Goal: Information Seeking & Learning: Learn about a topic

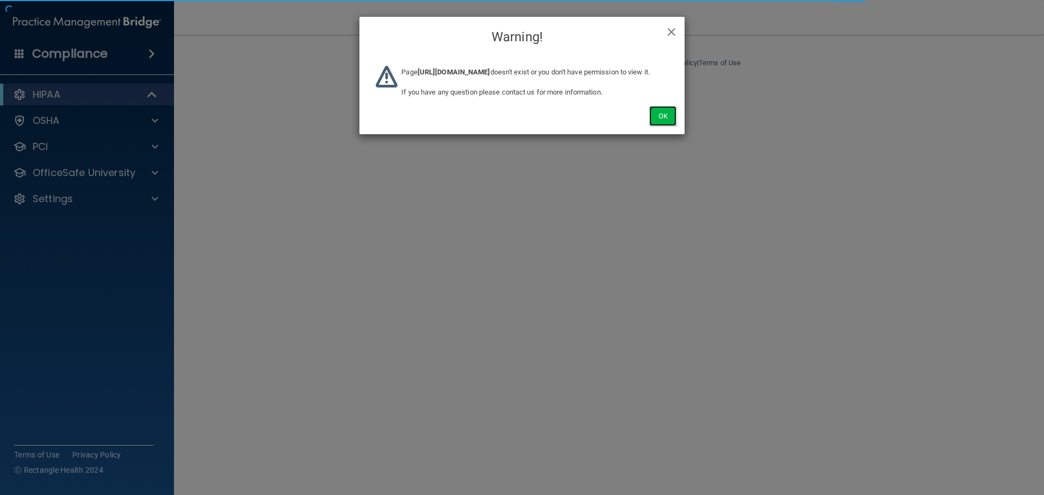
click at [652, 126] on button "Ok" at bounding box center [662, 116] width 27 height 20
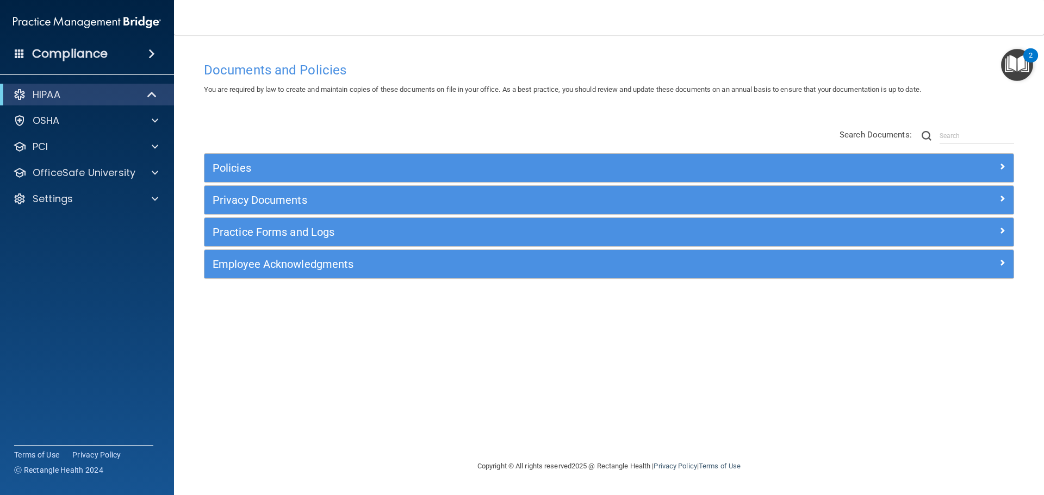
click at [158, 59] on div "Compliance" at bounding box center [87, 54] width 174 height 24
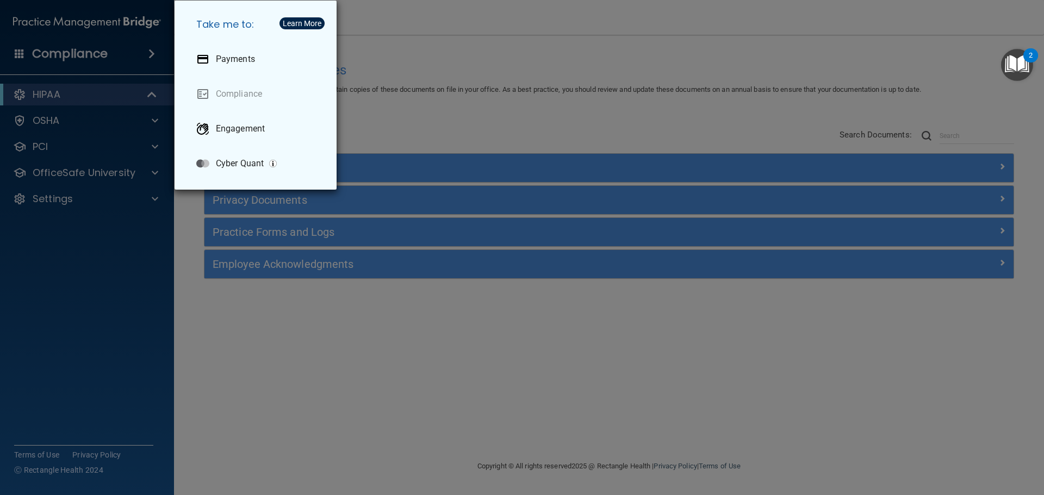
click at [352, 109] on div "Take me to: Payments Compliance Engagement Cyber Quant" at bounding box center [522, 247] width 1044 height 495
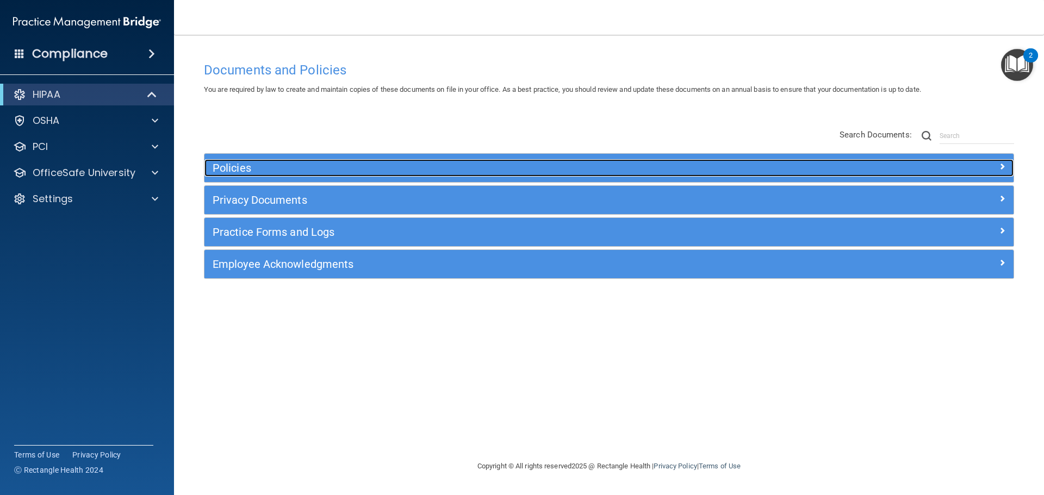
click at [257, 166] on h5 "Policies" at bounding box center [508, 168] width 590 height 12
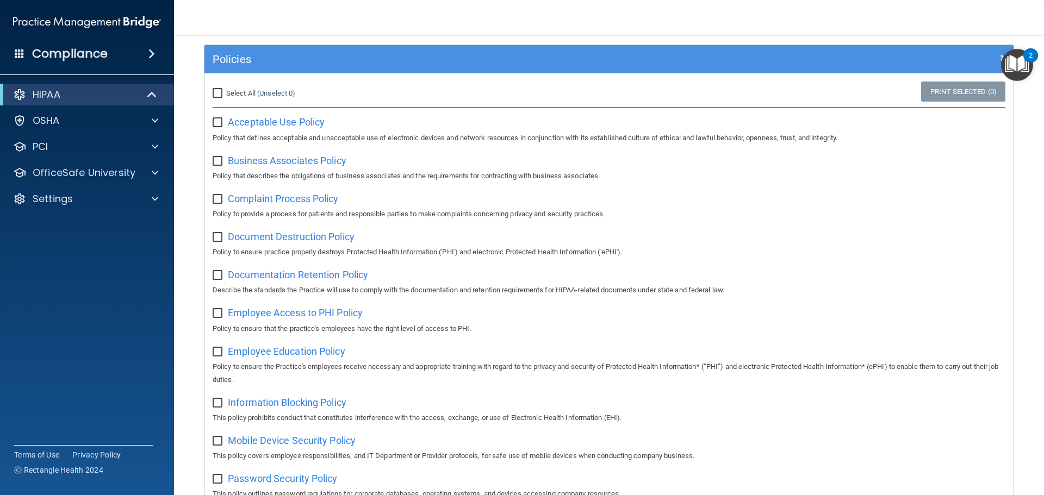
scroll to position [272, 0]
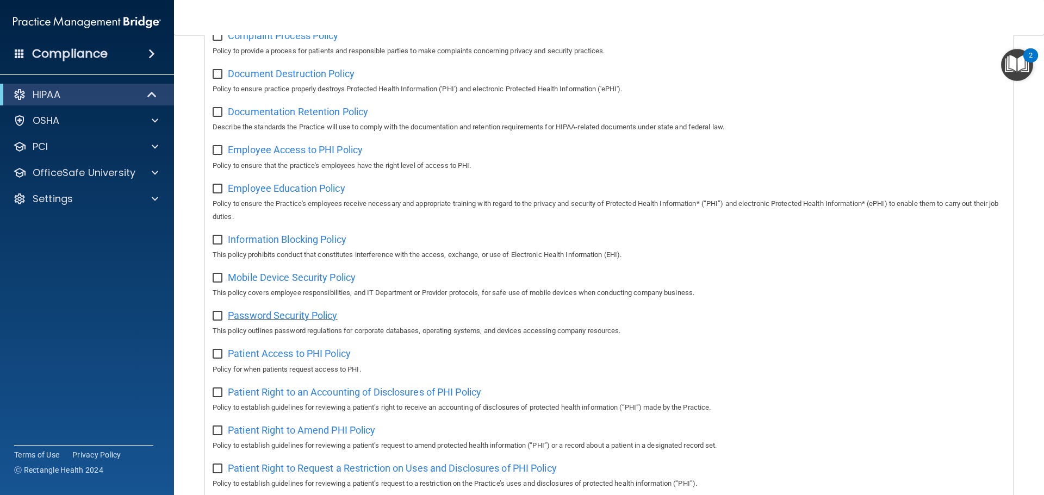
click at [303, 318] on span "Password Security Policy" at bounding box center [282, 315] width 109 height 11
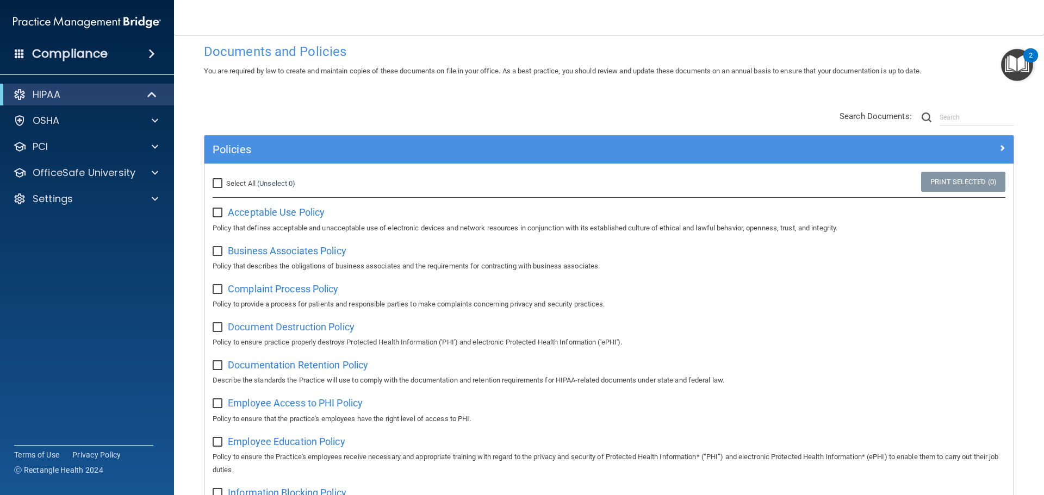
scroll to position [0, 0]
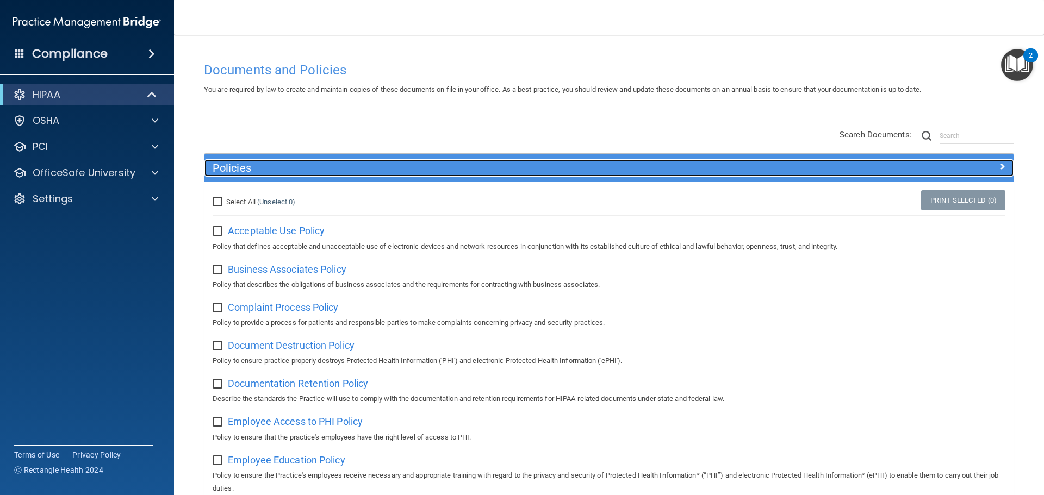
click at [316, 170] on h5 "Policies" at bounding box center [508, 168] width 590 height 12
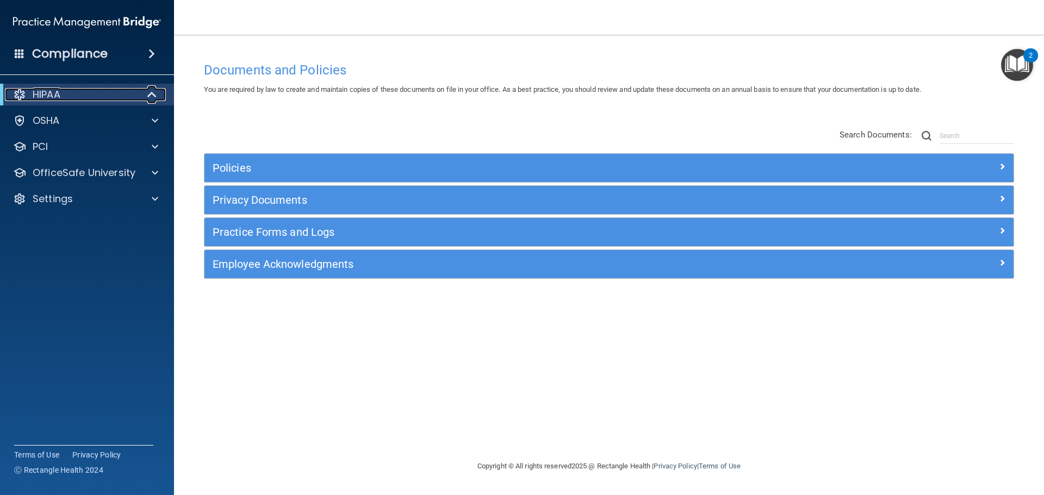
click at [155, 96] on span at bounding box center [152, 94] width 9 height 13
click at [151, 97] on span at bounding box center [154, 94] width 7 height 13
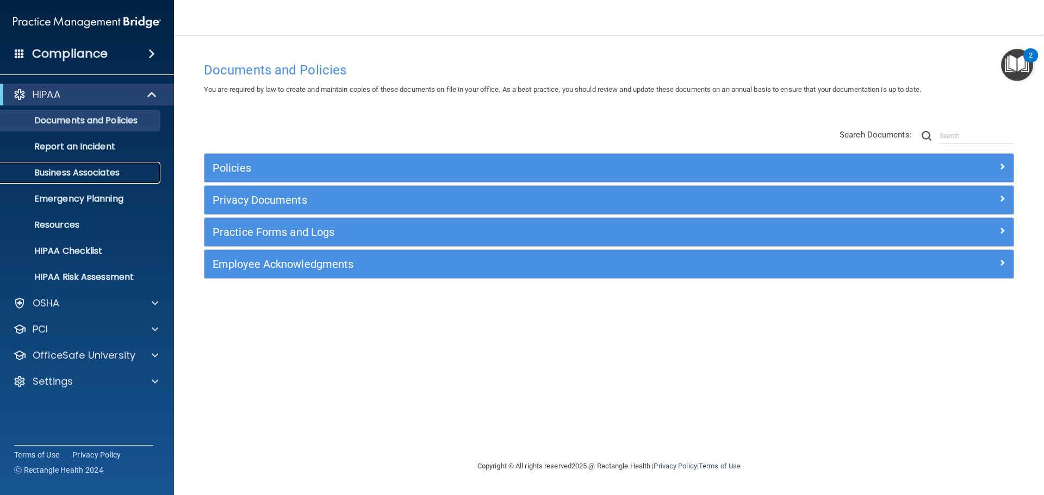
click at [93, 171] on p "Business Associates" at bounding box center [81, 172] width 148 height 11
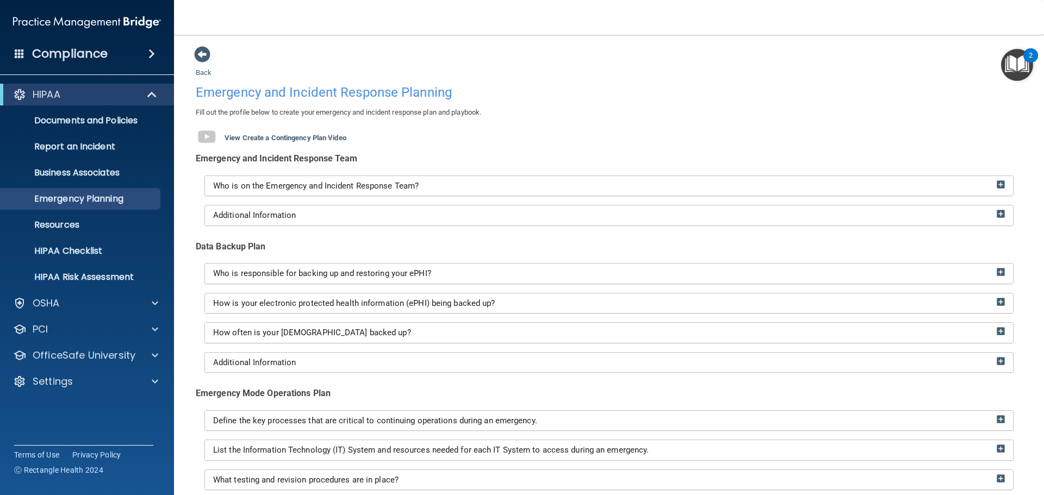
click at [144, 86] on div "HIPAA" at bounding box center [87, 95] width 174 height 22
click at [156, 92] on span at bounding box center [152, 94] width 9 height 13
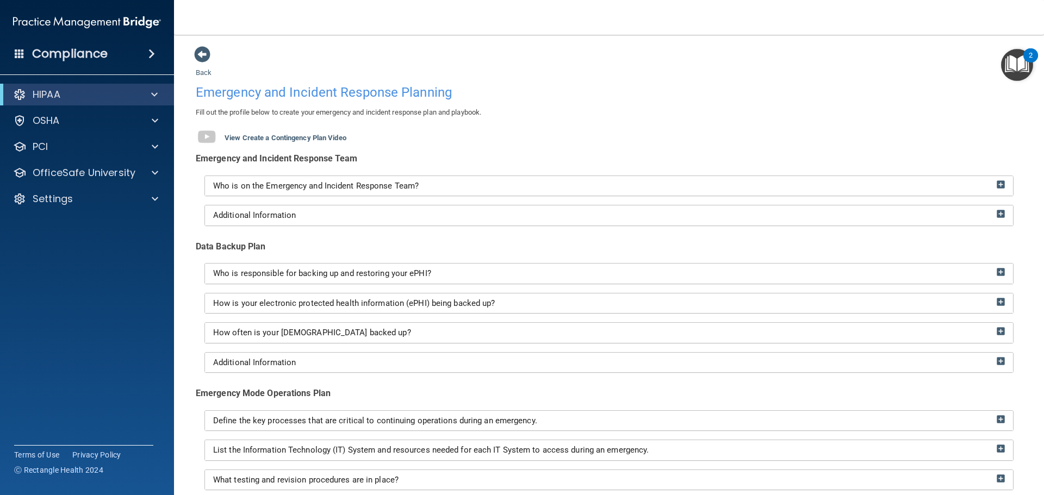
click at [265, 69] on div "Back Emergency and Incident Response Planning Fill out the profile below to cre…" at bounding box center [609, 334] width 826 height 577
click at [154, 120] on span at bounding box center [155, 120] width 7 height 13
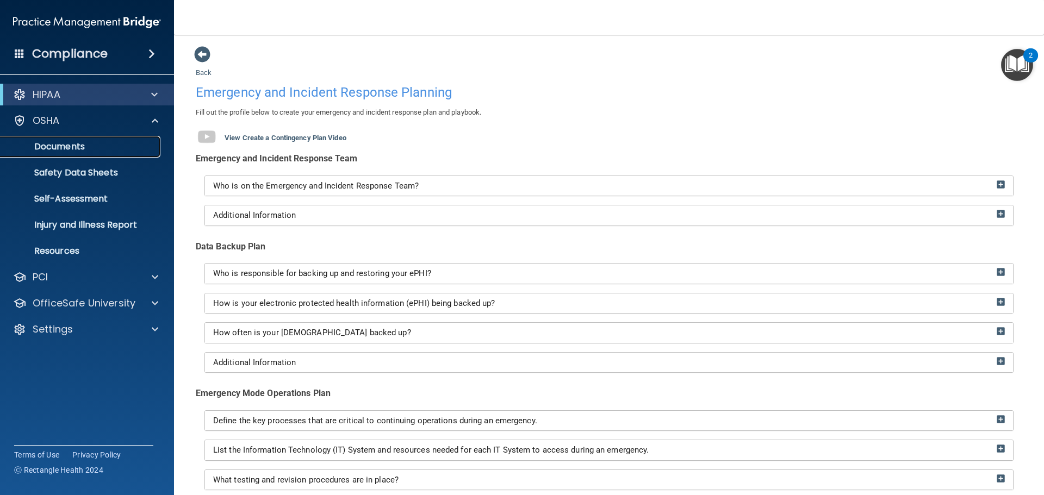
click at [90, 149] on p "Documents" at bounding box center [81, 146] width 148 height 11
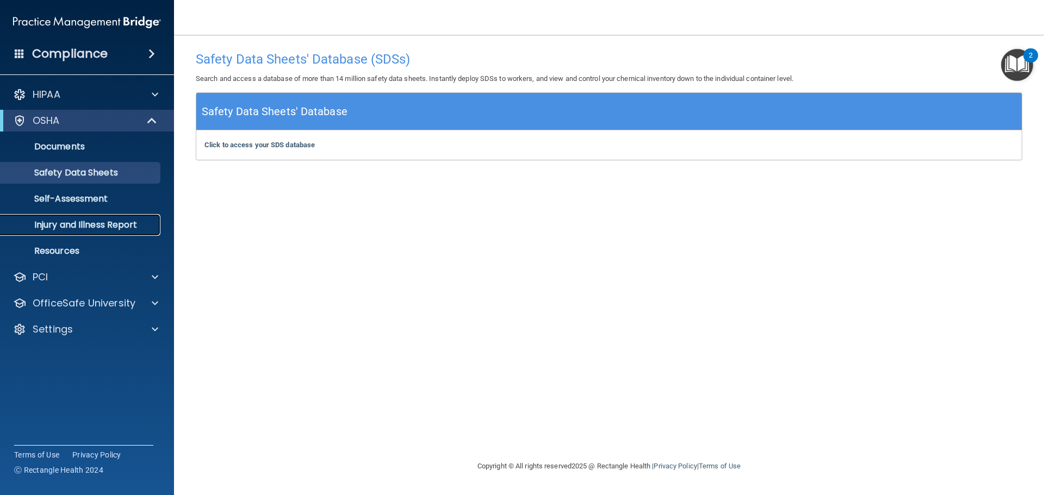
click at [98, 225] on p "Injury and Illness Report" at bounding box center [81, 225] width 148 height 11
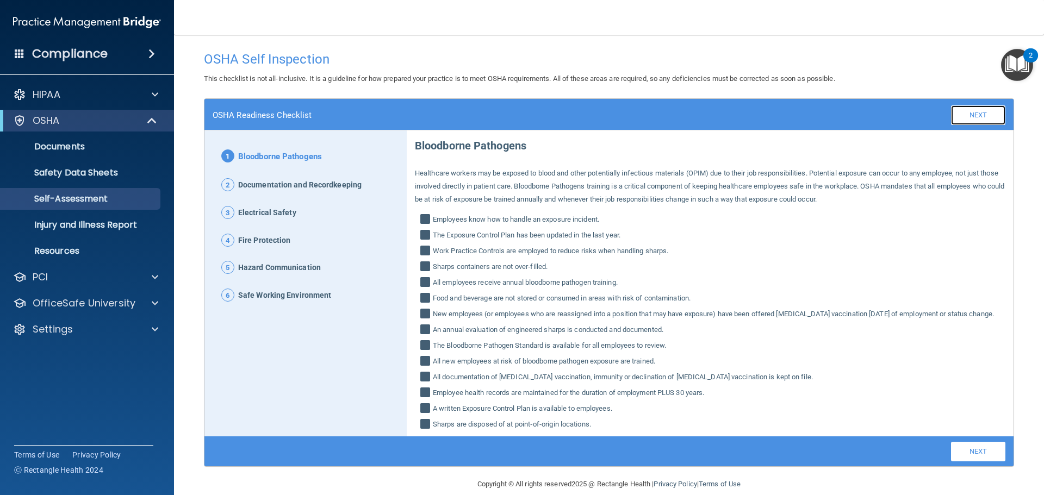
click at [955, 121] on link "Next" at bounding box center [978, 115] width 54 height 20
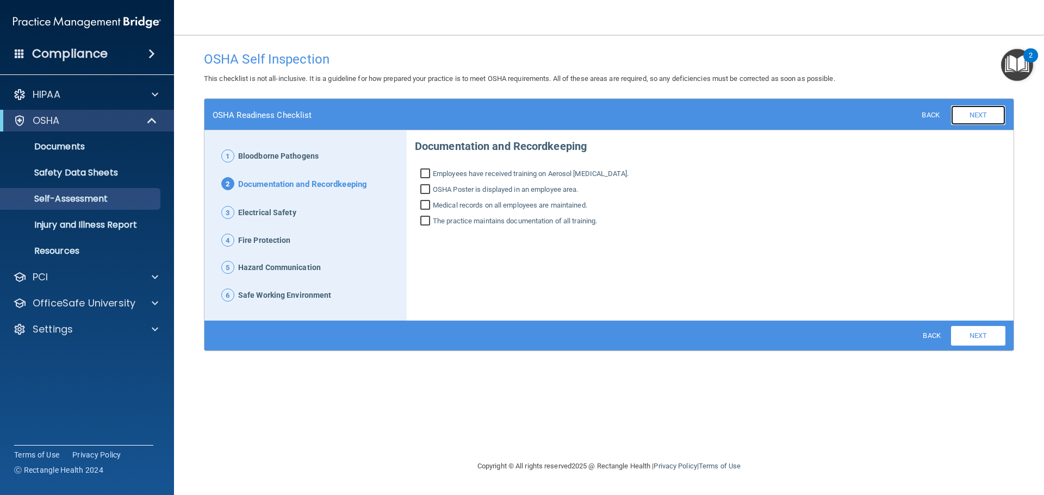
click at [968, 119] on link "Next" at bounding box center [978, 115] width 54 height 20
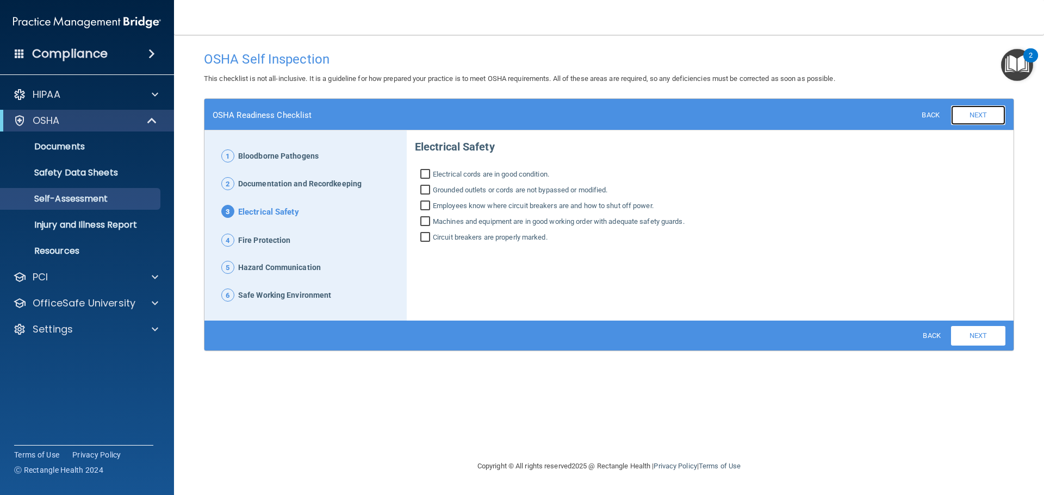
click at [973, 119] on link "Next" at bounding box center [978, 115] width 54 height 20
click at [979, 121] on link "Next" at bounding box center [978, 115] width 54 height 20
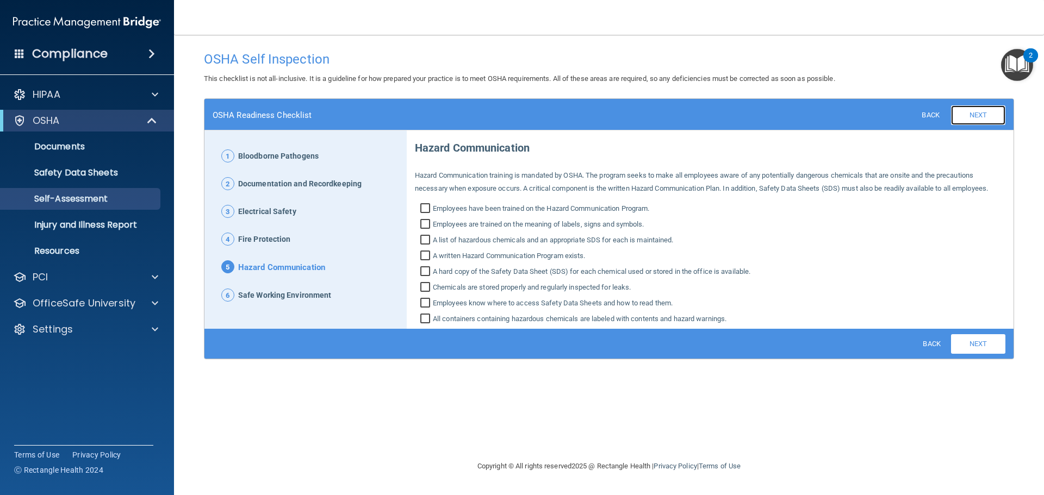
click at [986, 120] on link "Next" at bounding box center [978, 115] width 54 height 20
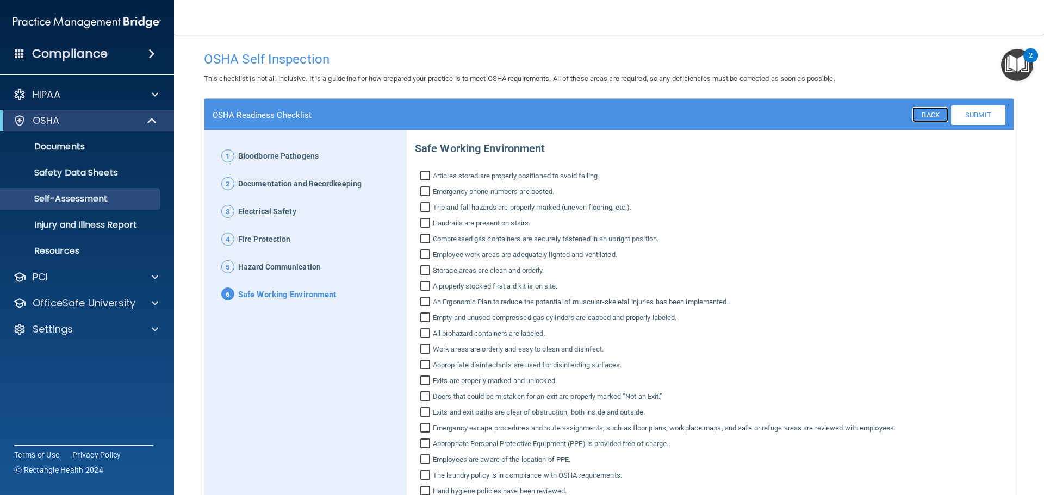
click at [926, 117] on link "Back" at bounding box center [929, 114] width 35 height 15
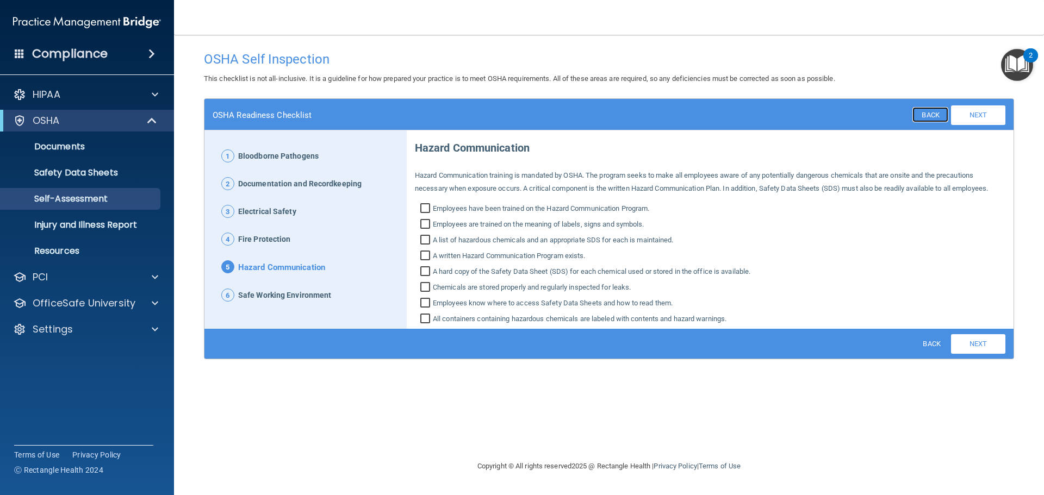
click at [926, 117] on link "Back" at bounding box center [929, 114] width 35 height 15
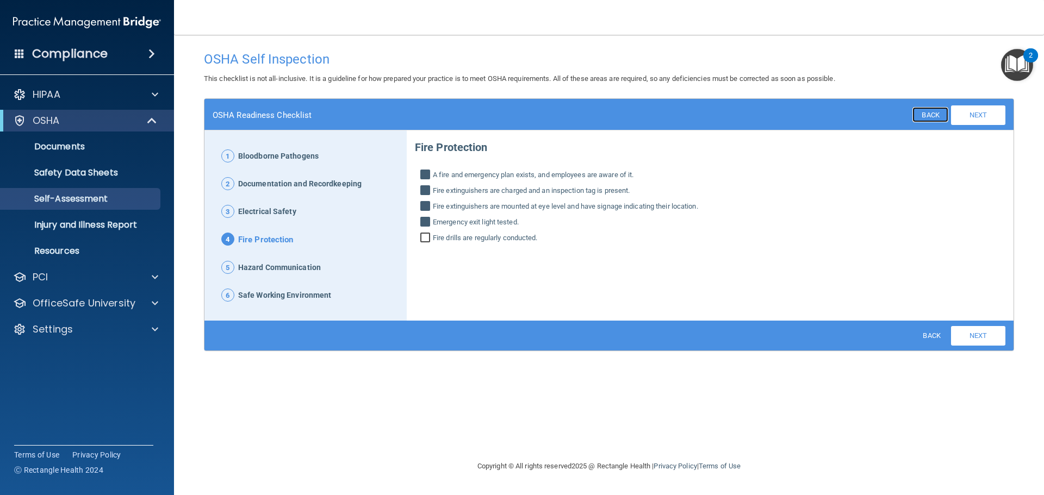
click at [930, 116] on link "Back" at bounding box center [929, 114] width 35 height 15
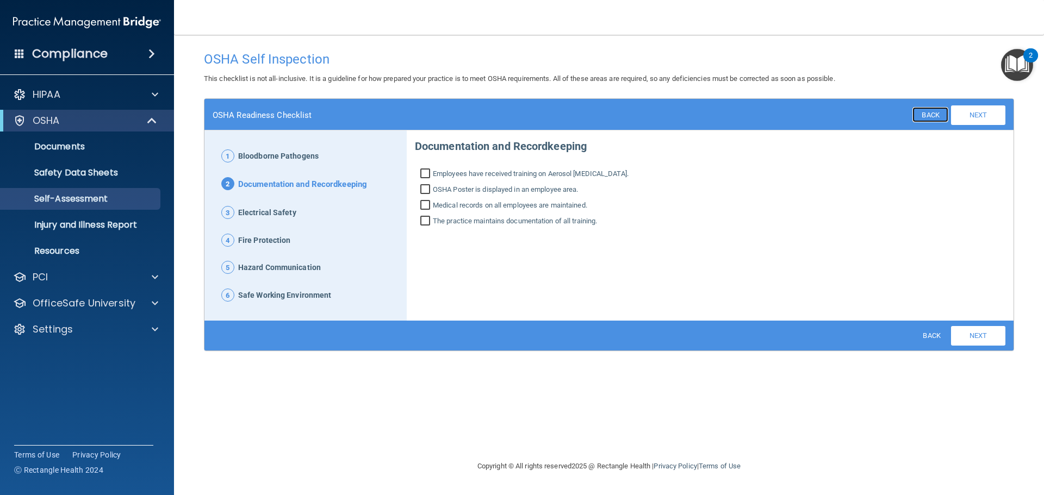
click at [930, 116] on link "Back" at bounding box center [929, 114] width 35 height 15
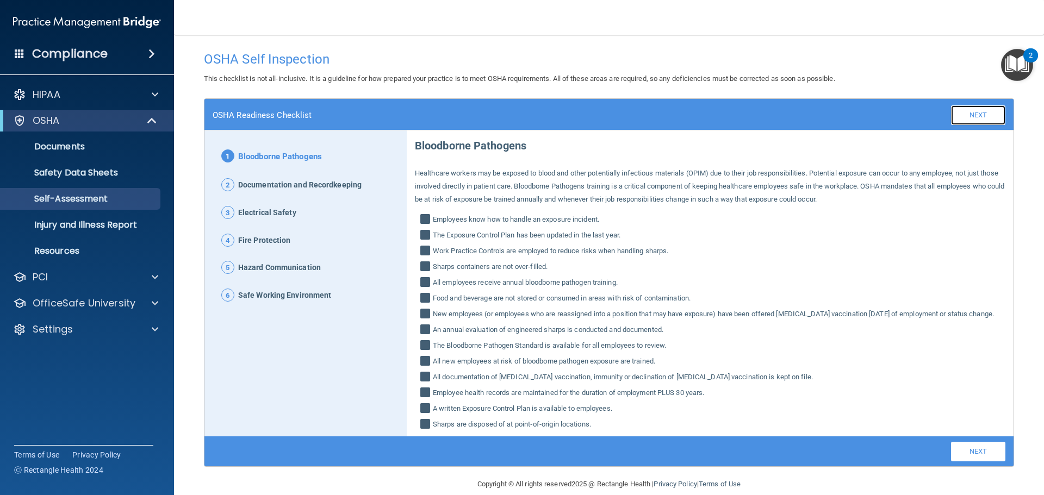
click at [986, 112] on link "Next" at bounding box center [978, 115] width 54 height 20
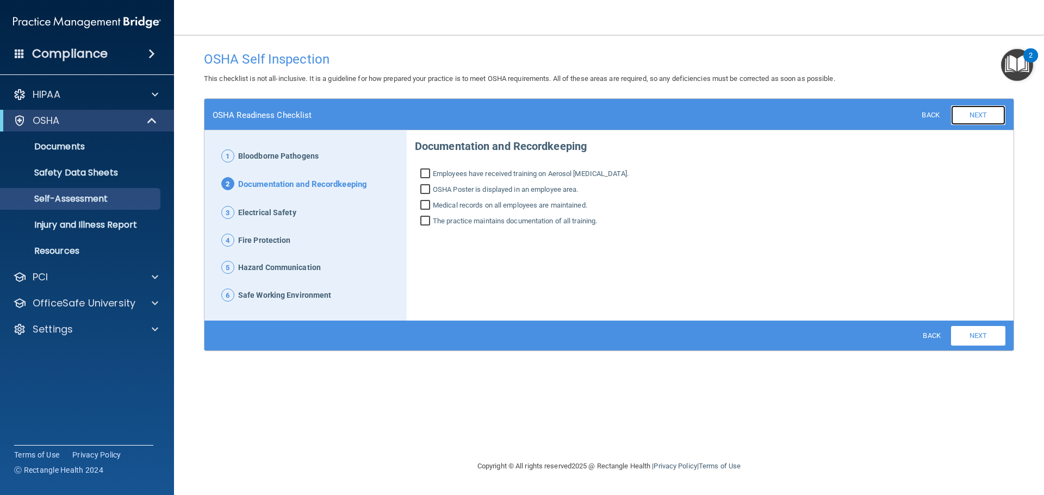
click at [986, 112] on link "Next" at bounding box center [978, 115] width 54 height 20
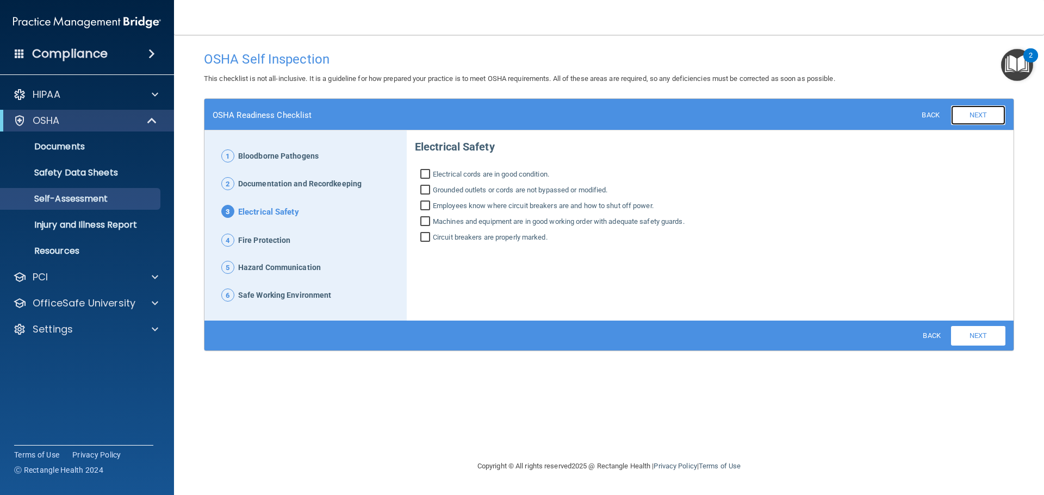
click at [986, 112] on link "Next" at bounding box center [978, 115] width 54 height 20
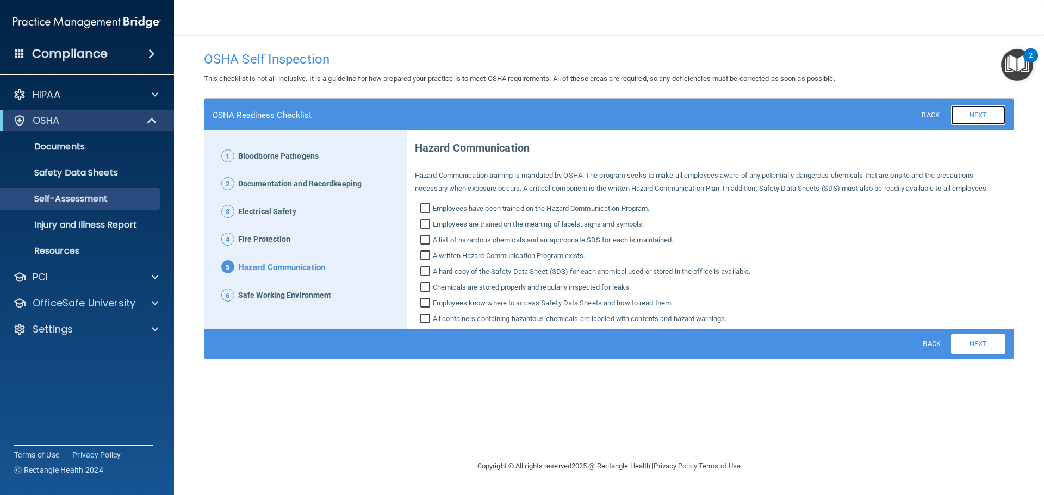
click at [986, 112] on link "Next" at bounding box center [978, 115] width 54 height 20
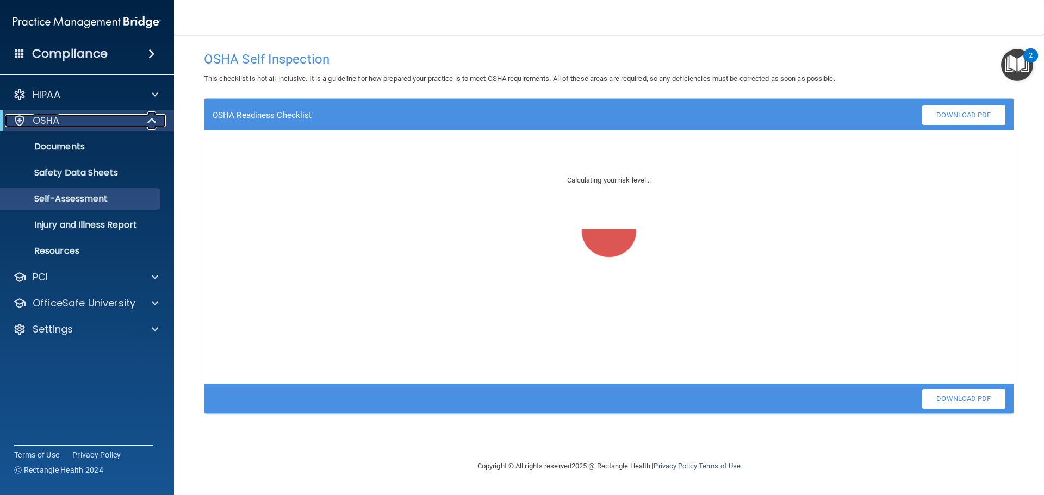
click at [153, 121] on span at bounding box center [152, 120] width 9 height 13
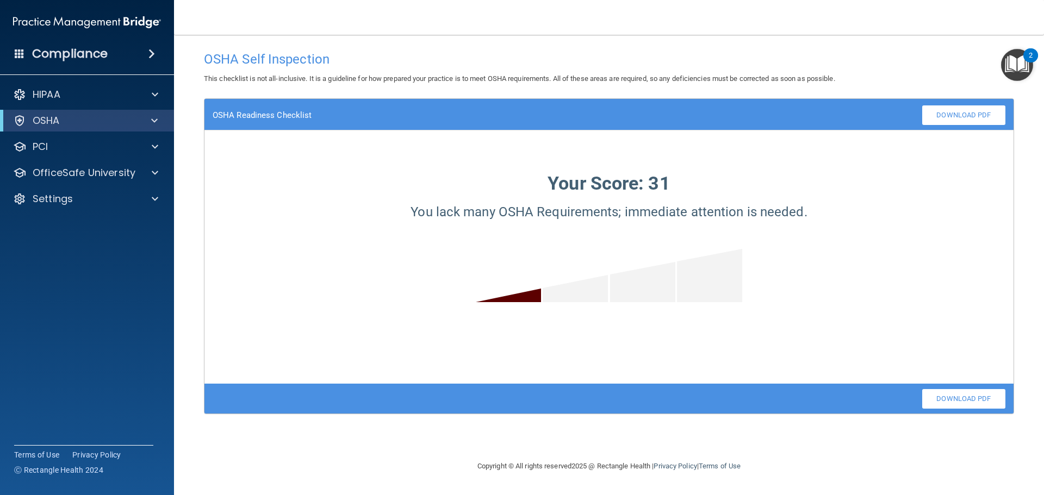
click at [273, 84] on div "This checklist is not all-inclusive. It is a guideline for how prepared your pr…" at bounding box center [609, 78] width 826 height 13
click at [151, 194] on div at bounding box center [153, 198] width 27 height 13
click at [90, 250] on p "My Users" at bounding box center [81, 251] width 148 height 11
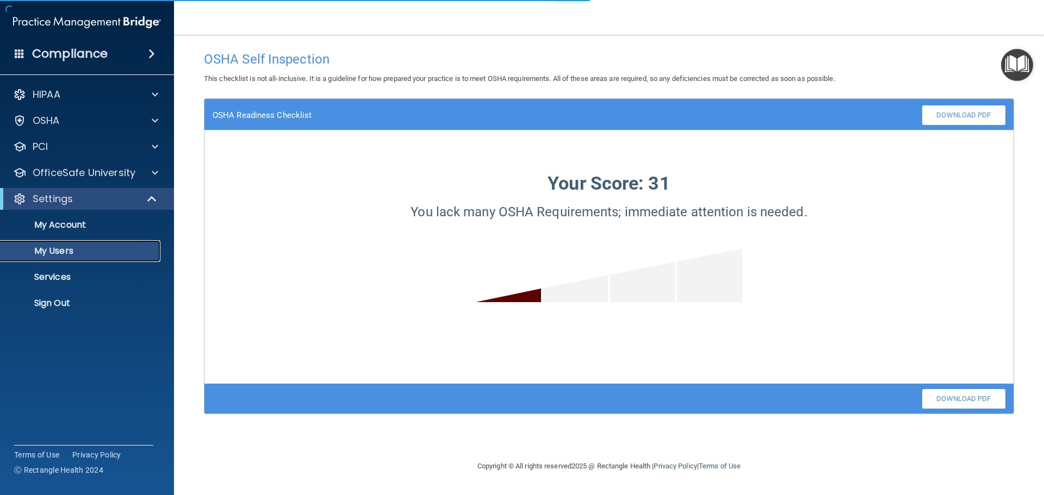
select select "20"
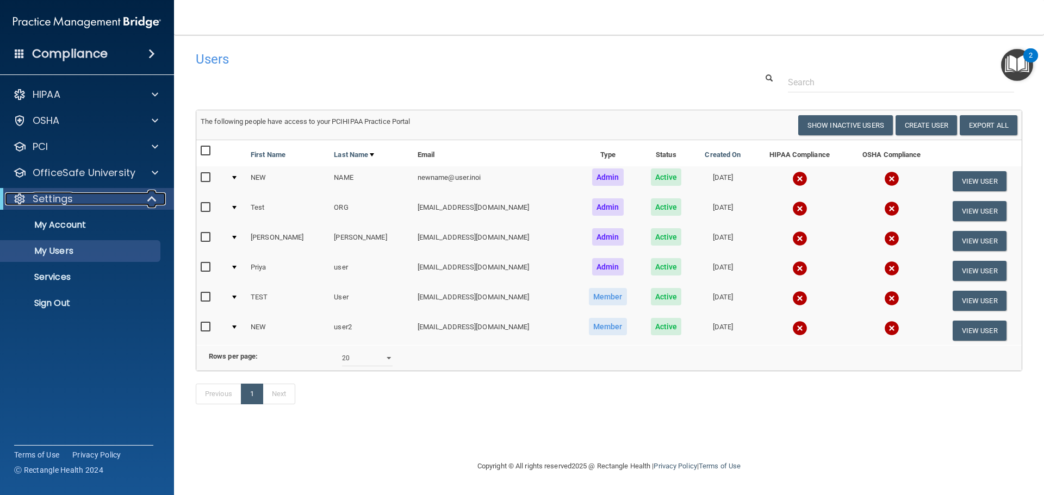
click at [149, 203] on span at bounding box center [152, 198] width 9 height 13
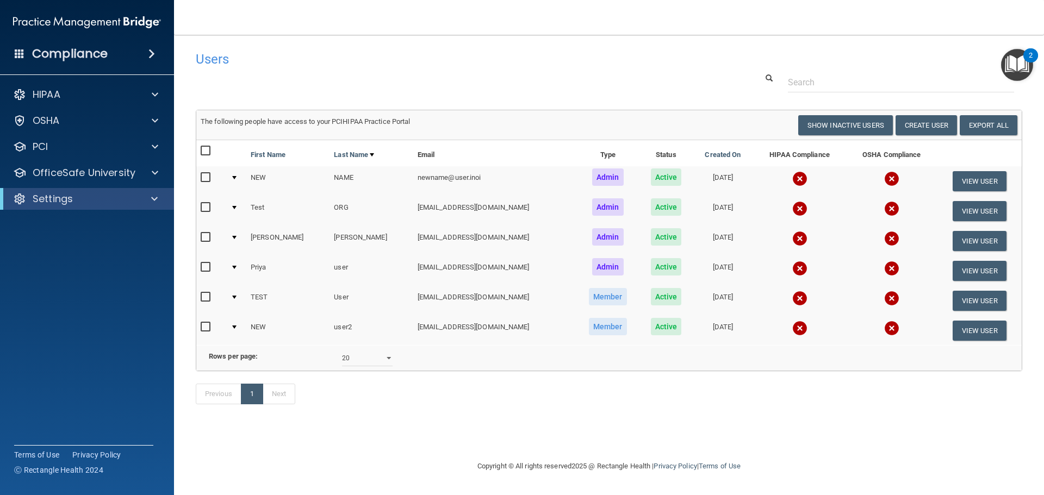
click at [155, 185] on div "HIPAA Documents and Policies Report an Incident Business Associates Emergency P…" at bounding box center [87, 148] width 175 height 139
click at [155, 178] on span at bounding box center [155, 172] width 7 height 13
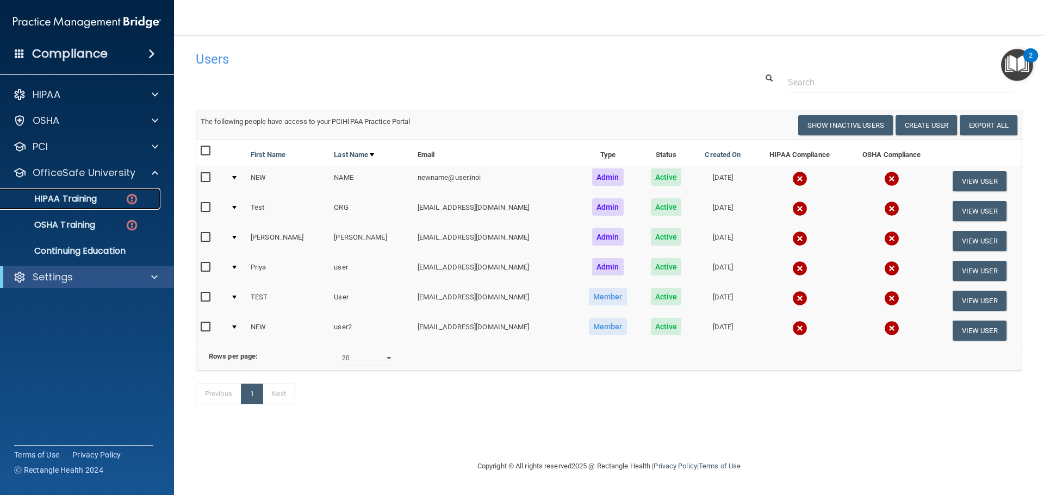
click at [97, 205] on link "HIPAA Training" at bounding box center [74, 199] width 171 height 22
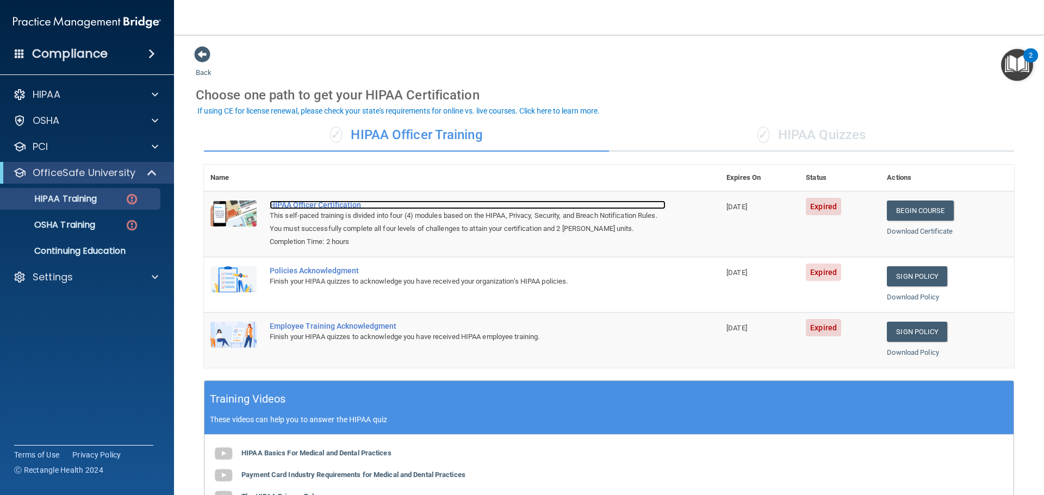
click at [340, 204] on div "HIPAA Officer Certification" at bounding box center [468, 205] width 396 height 9
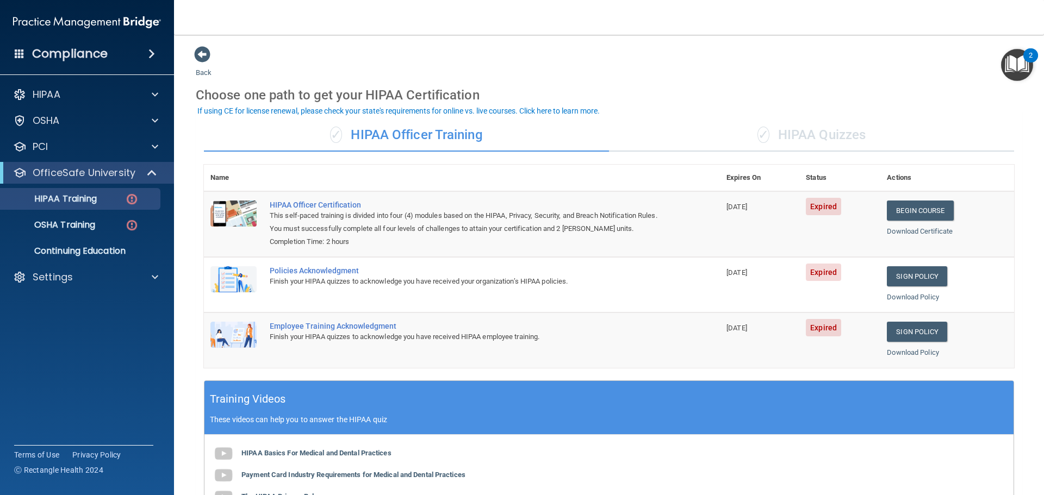
click at [820, 146] on div "✓ HIPAA Quizzes" at bounding box center [811, 135] width 405 height 33
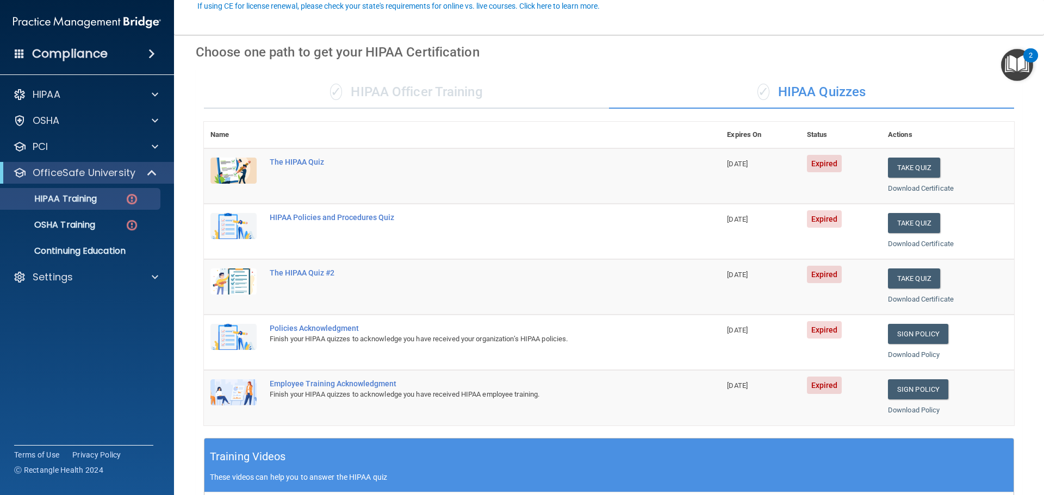
scroll to position [109, 0]
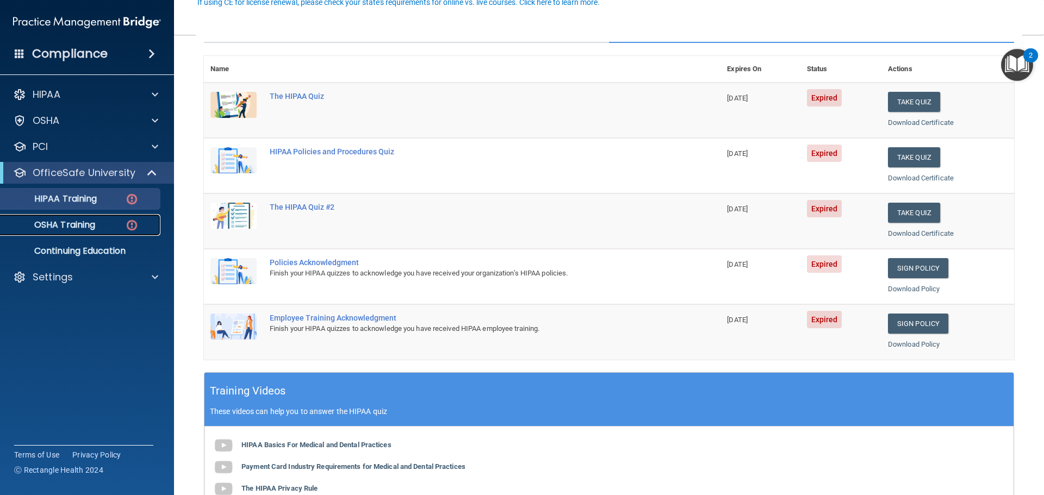
click at [122, 234] on link "OSHA Training" at bounding box center [74, 225] width 171 height 22
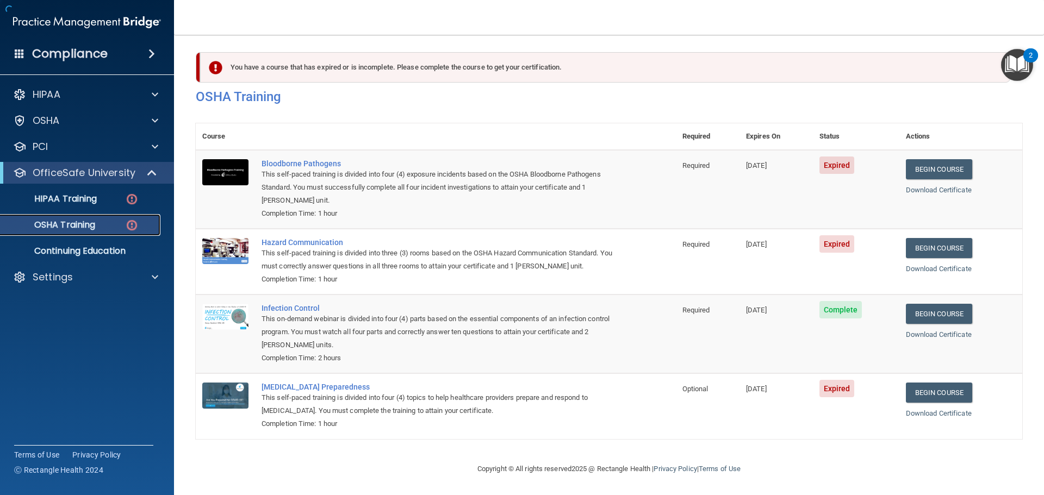
scroll to position [5, 0]
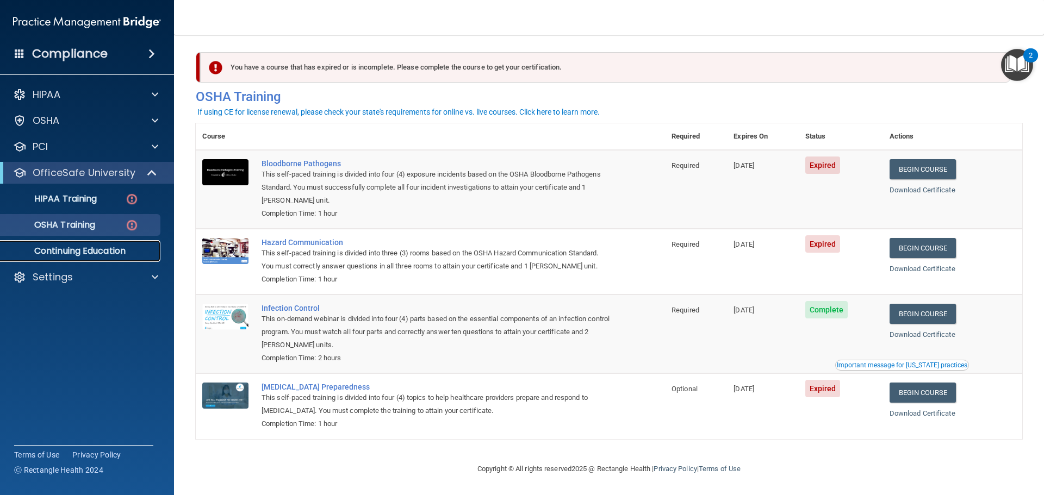
click at [91, 248] on p "Continuing Education" at bounding box center [81, 251] width 148 height 11
